Goal: Information Seeking & Learning: Check status

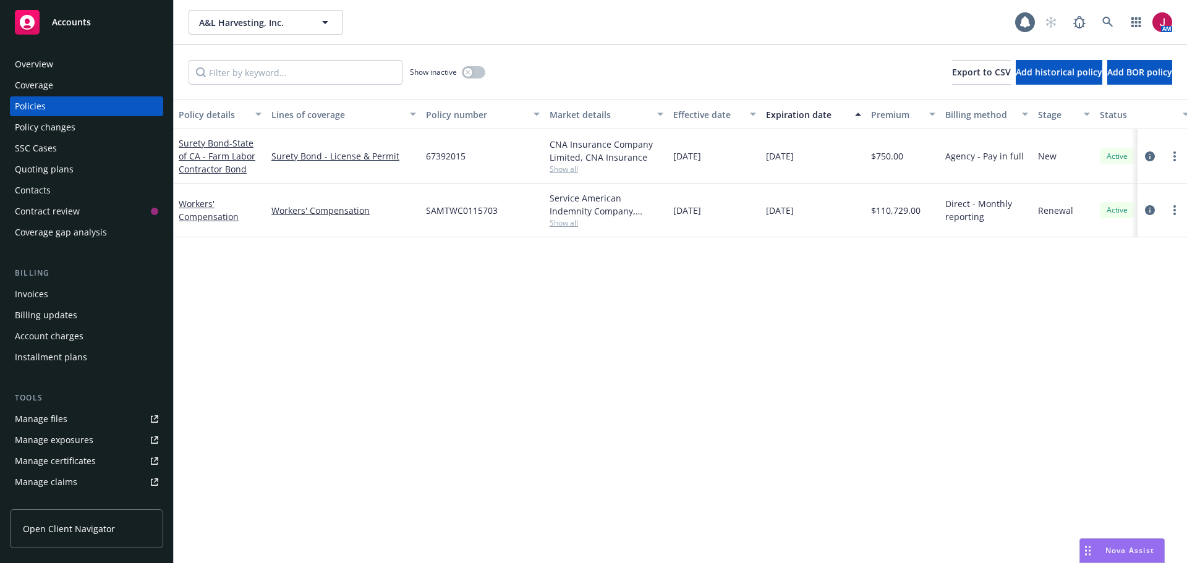
click at [1137, 545] on span "Nova Assist" at bounding box center [1129, 550] width 49 height 11
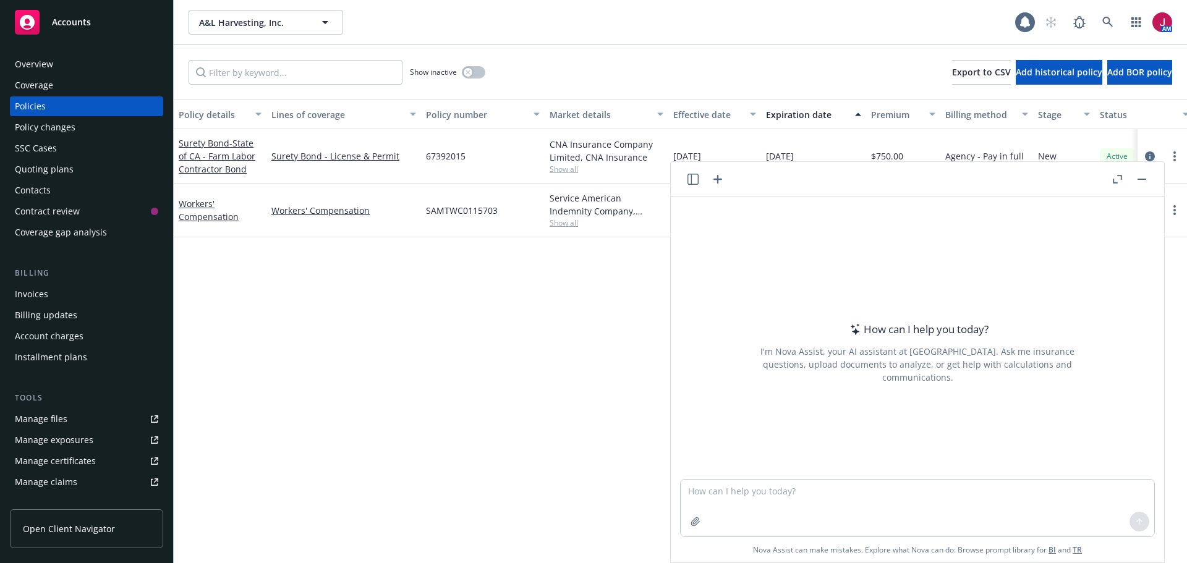
click at [1137, 181] on button "button" at bounding box center [1141, 179] width 15 height 15
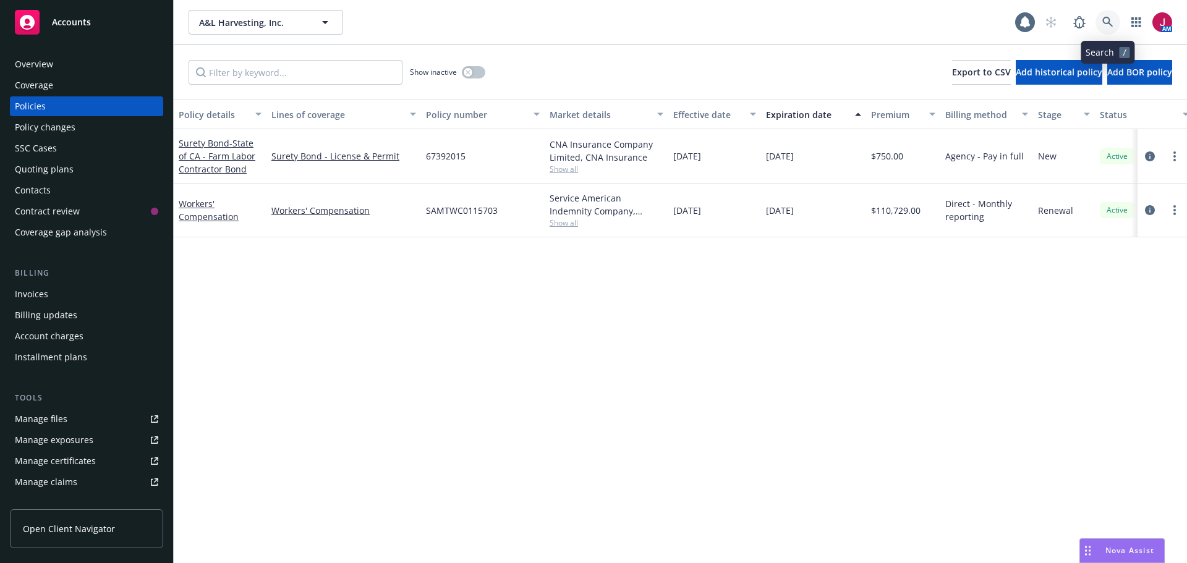
click at [1106, 25] on icon at bounding box center [1107, 22] width 11 height 11
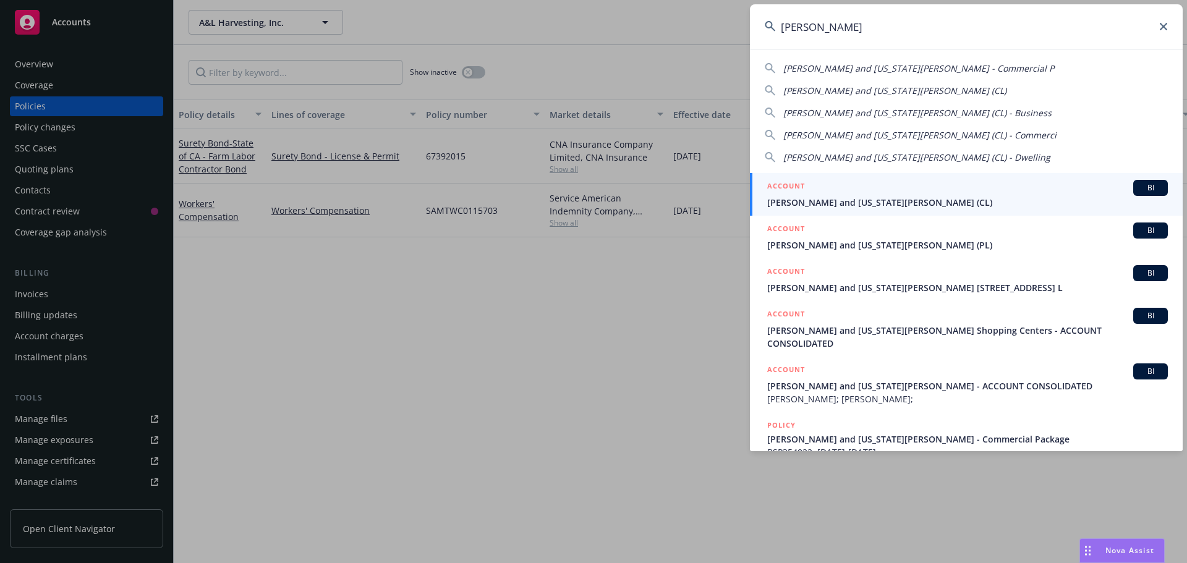
type input "[PERSON_NAME]"
click at [1021, 195] on div "ACCOUNT BI" at bounding box center [967, 188] width 401 height 16
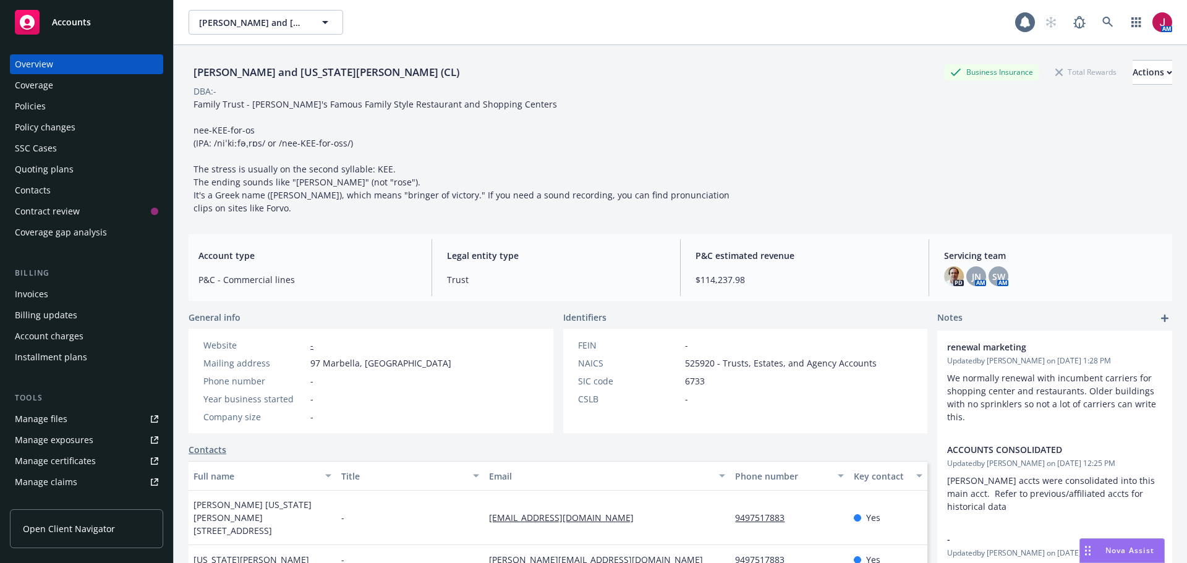
click at [64, 166] on div "Quoting plans" at bounding box center [44, 169] width 59 height 20
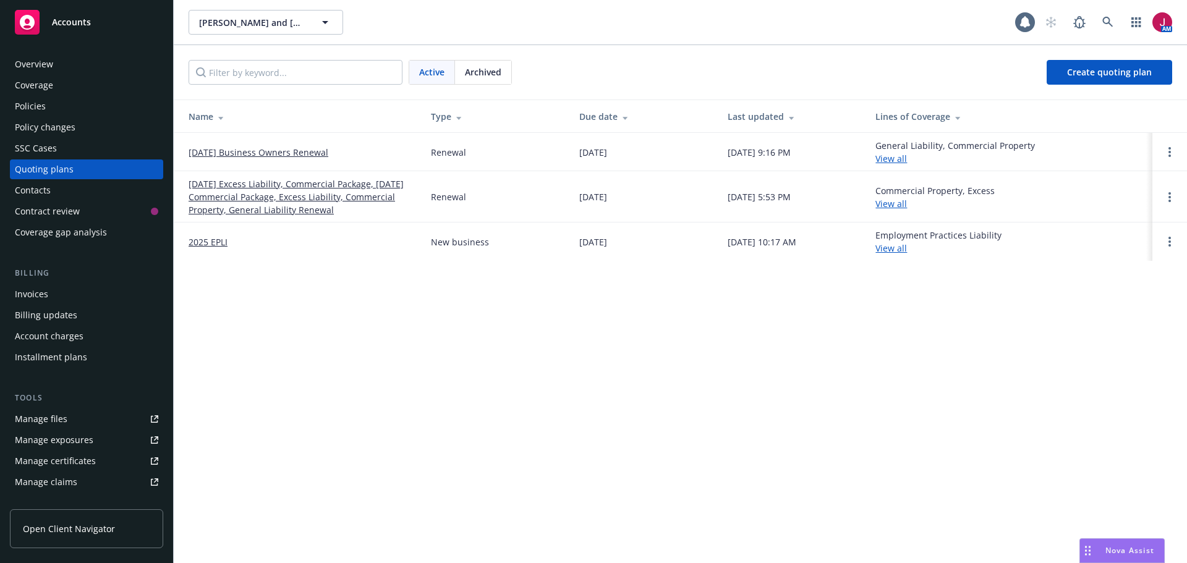
click at [354, 191] on link "[DATE] Excess Liability, Commercial Package, [DATE] Commercial Package, Excess …" at bounding box center [300, 196] width 223 height 39
